Goal: Information Seeking & Learning: Learn about a topic

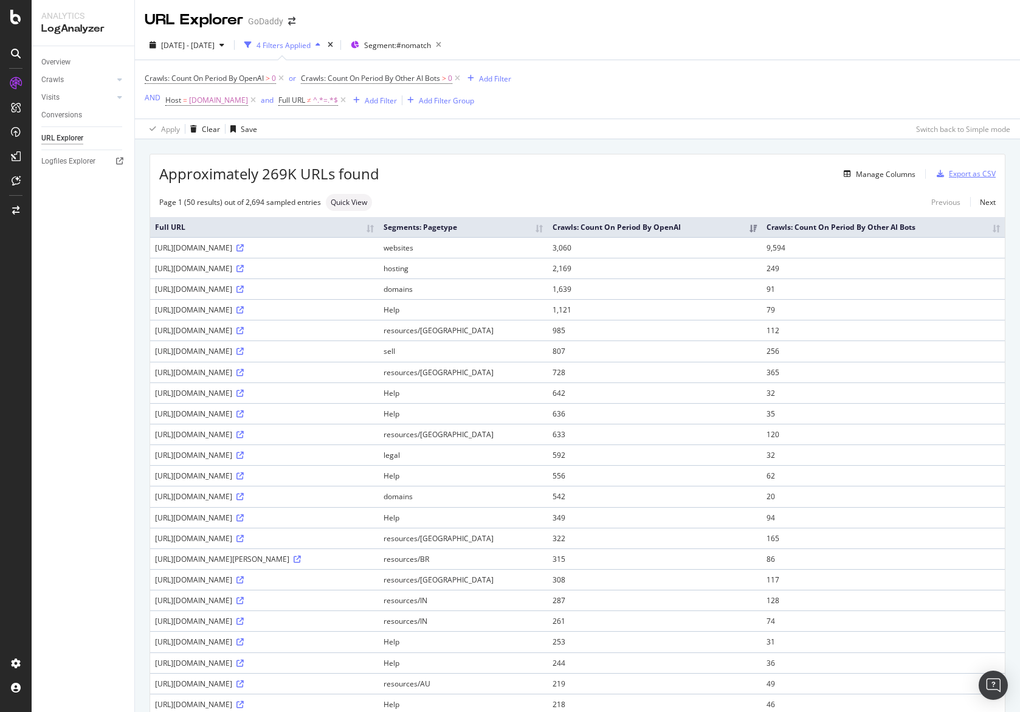
click at [950, 176] on div "Export as CSV" at bounding box center [972, 173] width 47 height 10
click at [71, 212] on div "DataExports" at bounding box center [68, 210] width 47 height 12
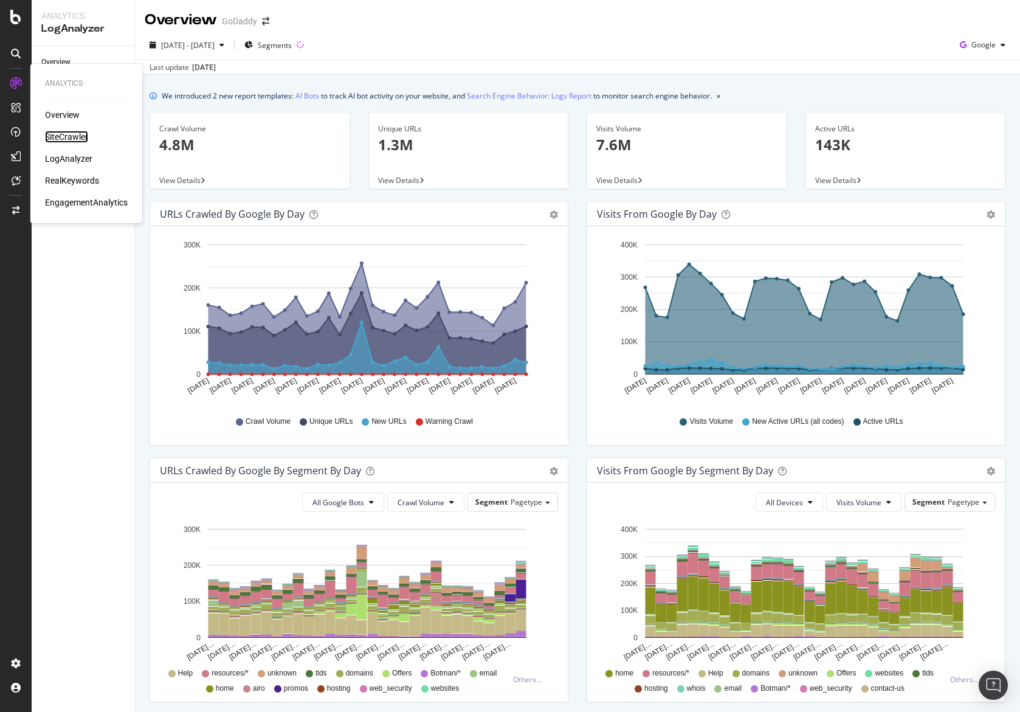
drag, startPoint x: 77, startPoint y: 132, endPoint x: 87, endPoint y: 143, distance: 15.1
click at [77, 132] on div "SiteCrawler" at bounding box center [66, 137] width 43 height 12
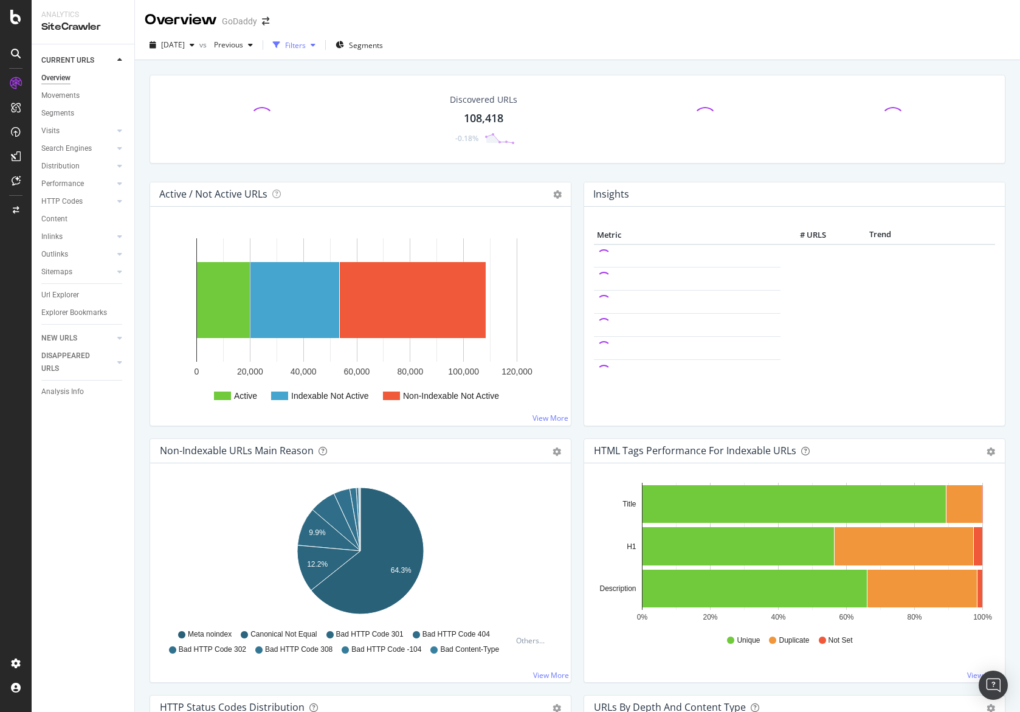
click at [306, 42] on div "Filters" at bounding box center [295, 45] width 21 height 10
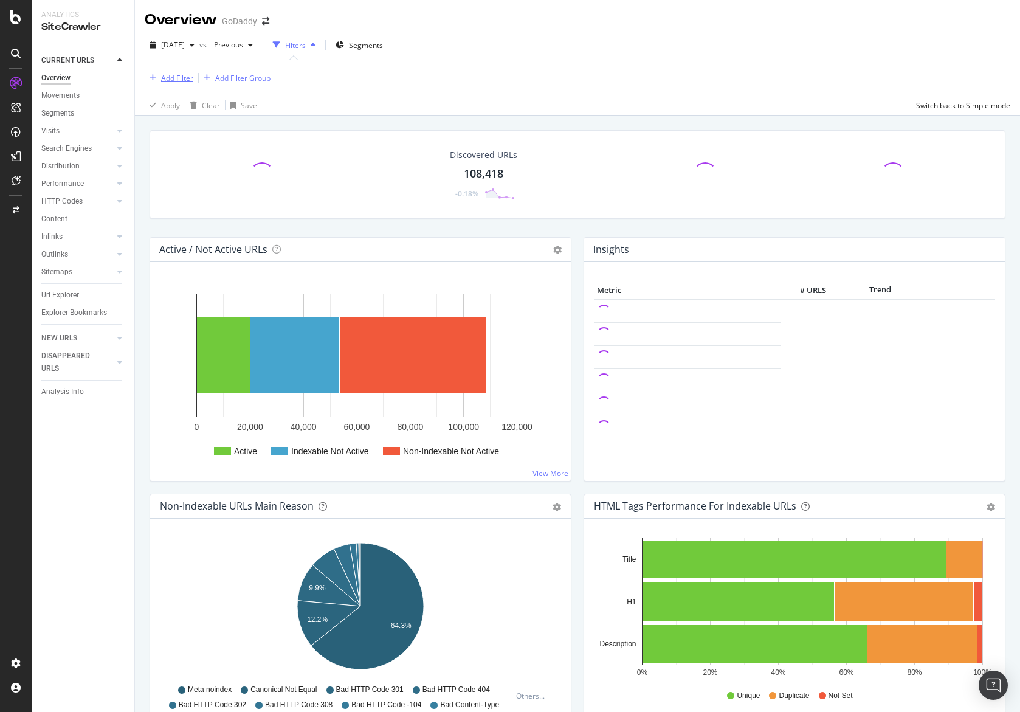
click at [193, 79] on div "Add Filter" at bounding box center [177, 78] width 32 height 10
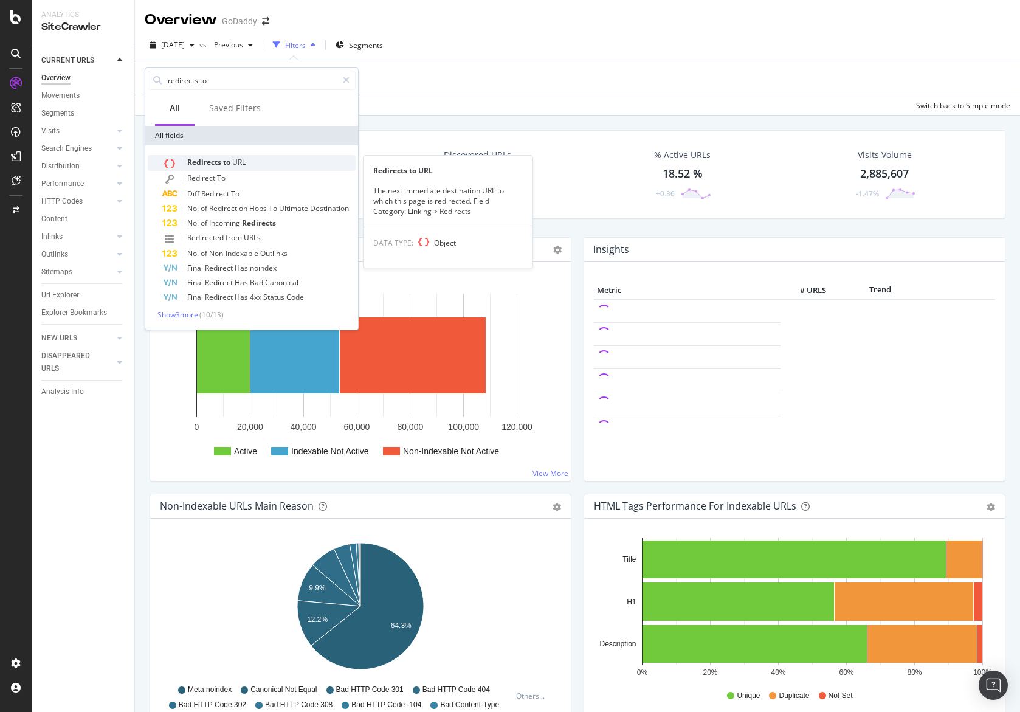
type input "redirects to"
click at [213, 164] on span "Redirects" at bounding box center [205, 162] width 36 height 10
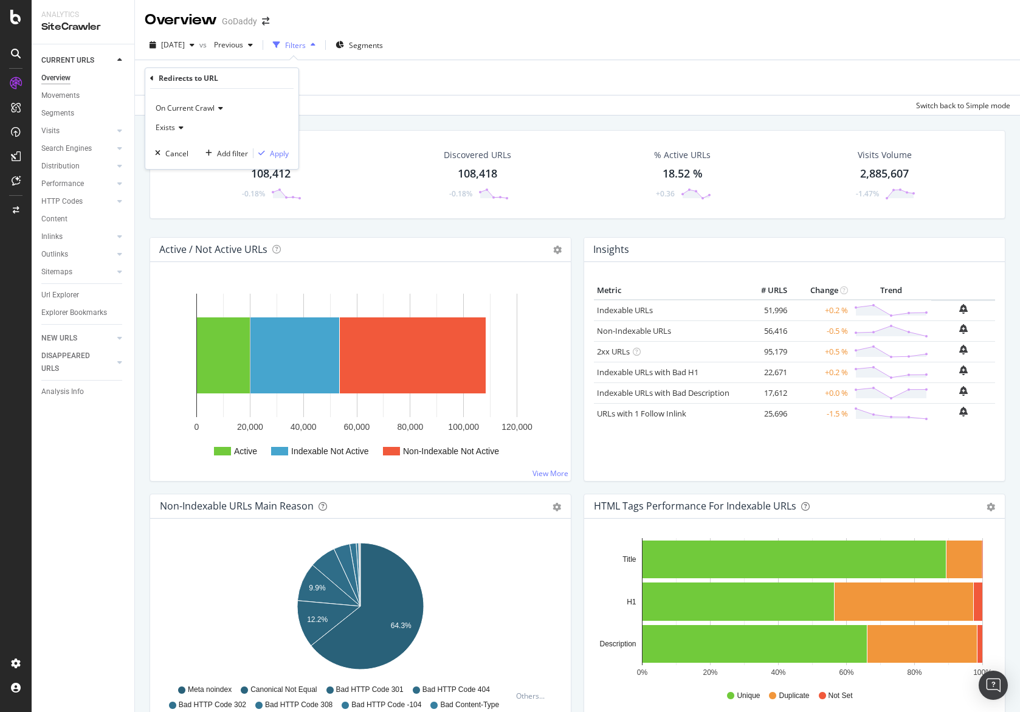
click at [176, 129] on icon at bounding box center [179, 127] width 9 height 7
drag, startPoint x: 240, startPoint y: 123, endPoint x: 233, endPoint y: 121, distance: 6.9
click at [238, 122] on div "Exists" at bounding box center [222, 127] width 134 height 19
click at [154, 81] on div "Redirects to URL" at bounding box center [221, 78] width 143 height 21
click at [153, 77] on icon at bounding box center [152, 78] width 4 height 7
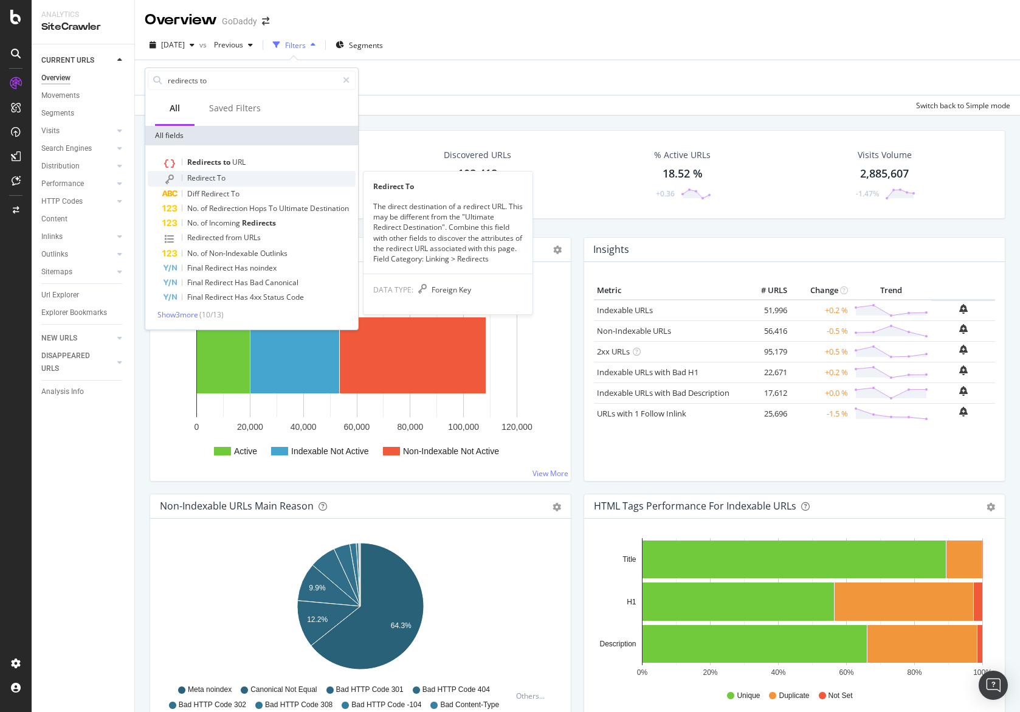
click at [222, 184] on div "Redirect To" at bounding box center [258, 179] width 193 height 16
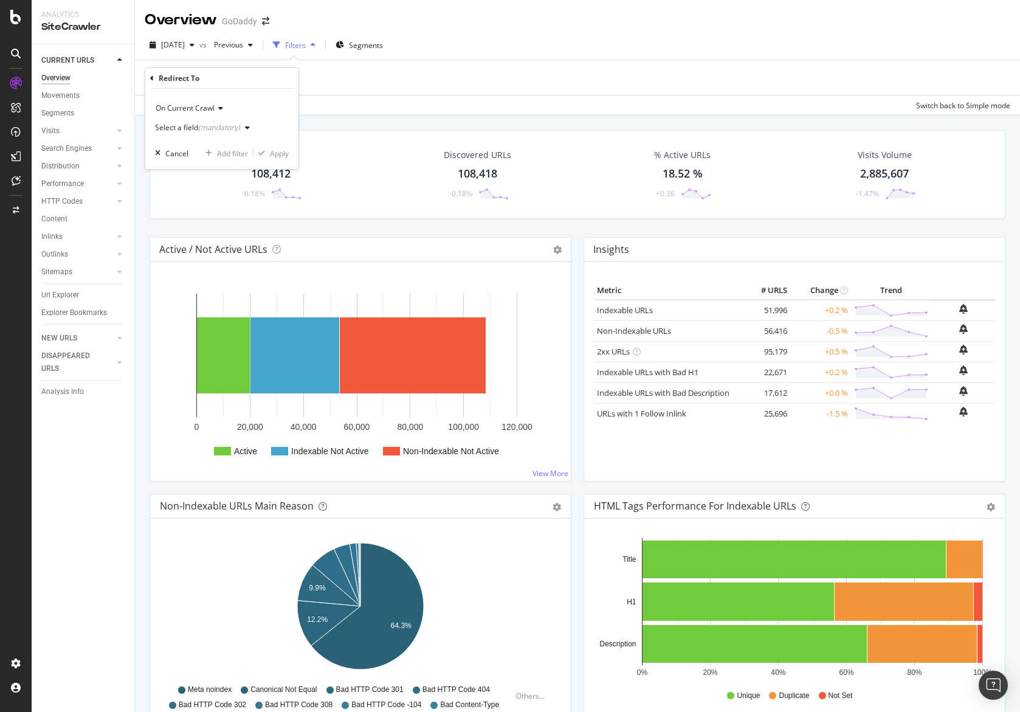
click at [203, 123] on div "Select a field (mandatory)" at bounding box center [205, 128] width 100 height 18
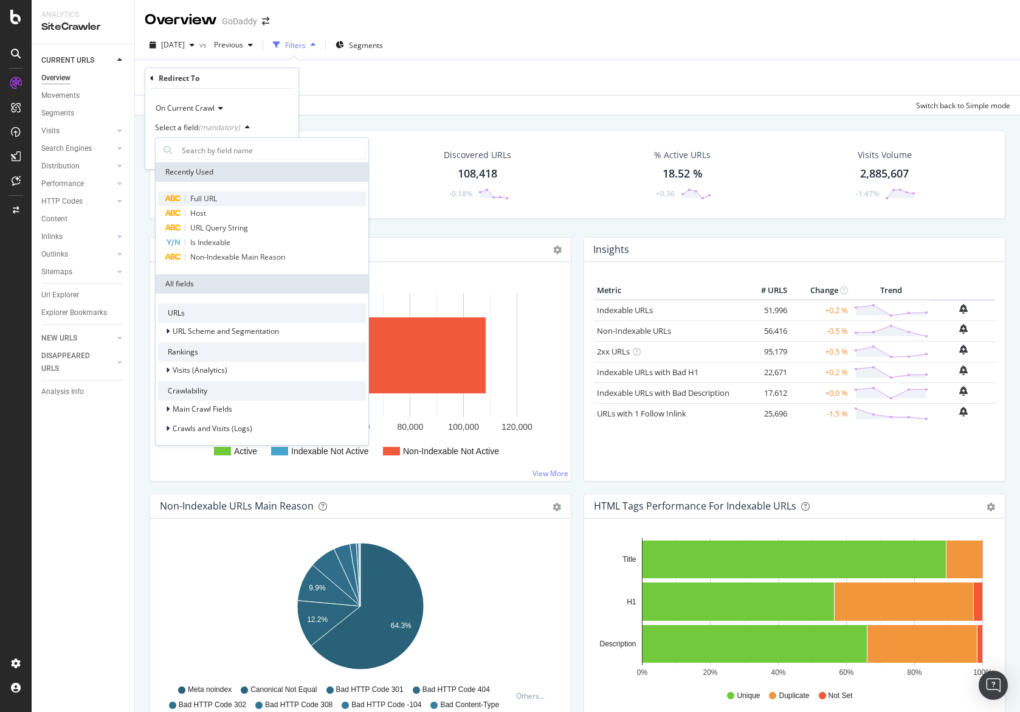
click at [216, 195] on span "Full URL" at bounding box center [203, 198] width 27 height 10
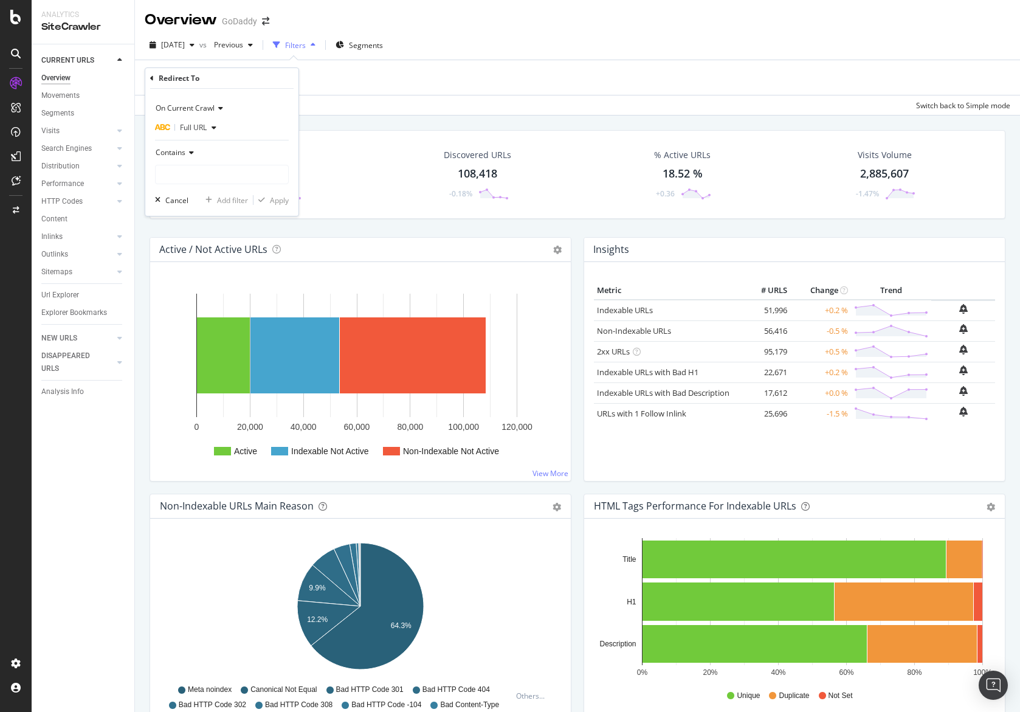
click at [198, 157] on div "Contains" at bounding box center [222, 152] width 134 height 19
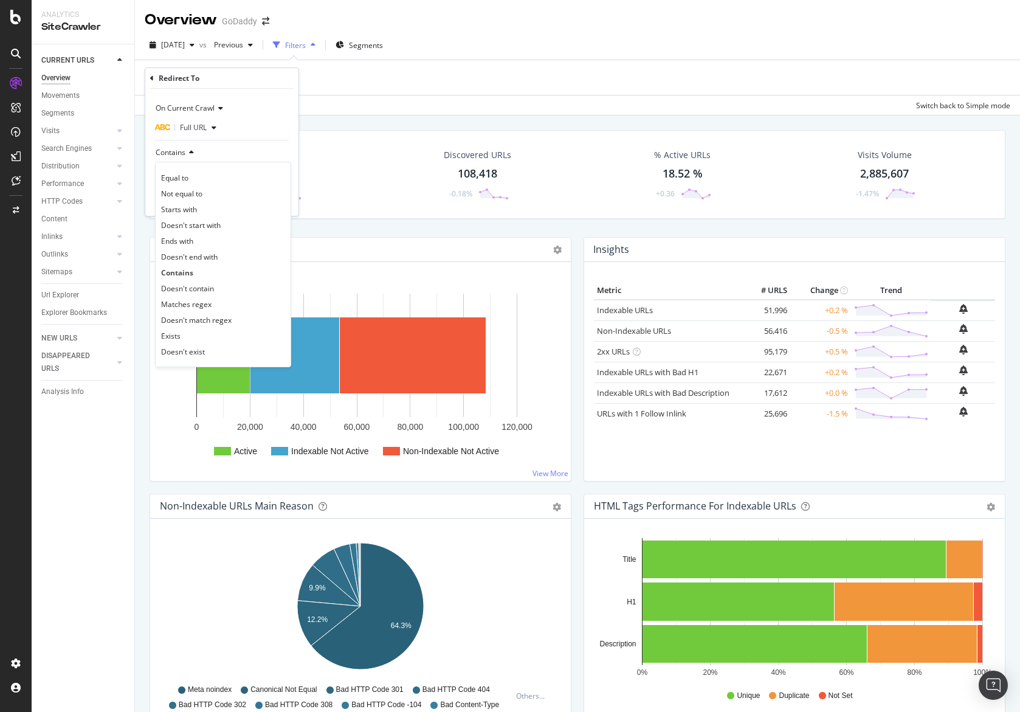
click at [263, 146] on div "Contains" at bounding box center [222, 152] width 134 height 19
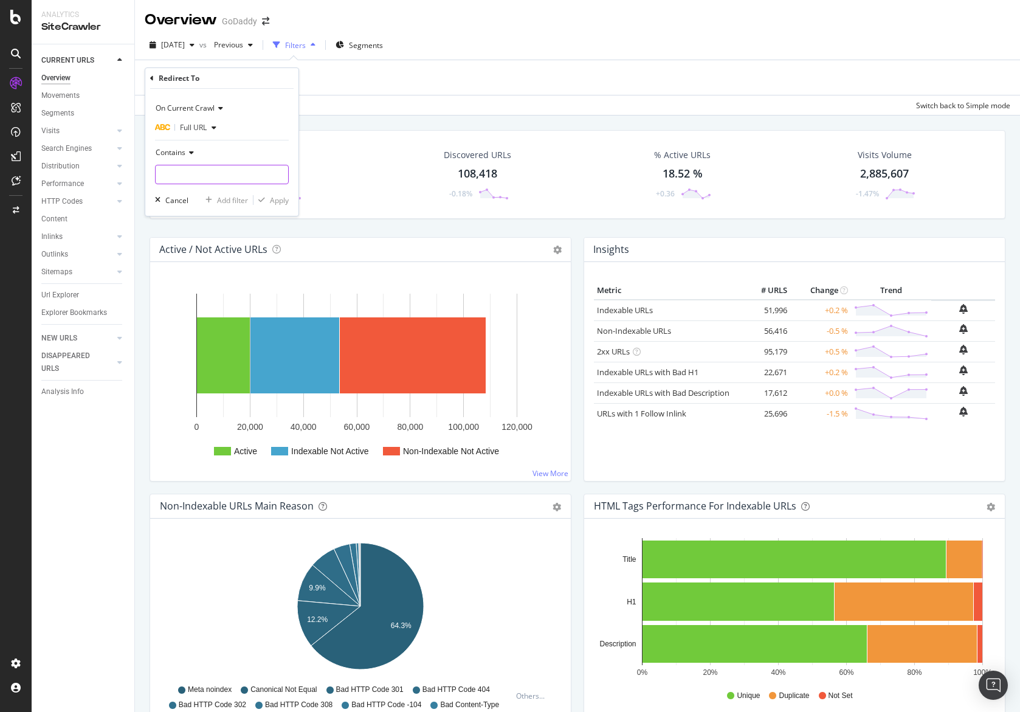
click at [214, 175] on input "text" at bounding box center [222, 174] width 133 height 19
paste input "[URL][DOMAIN_NAME]"
type input "/trust-center/"
click at [189, 150] on icon at bounding box center [189, 152] width 9 height 7
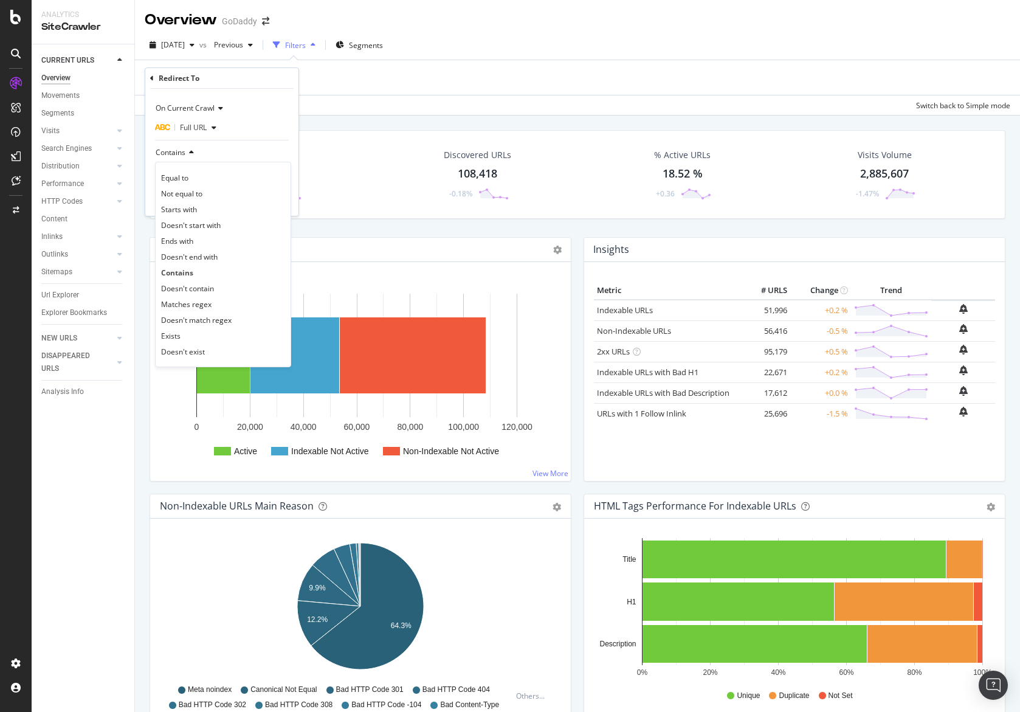
drag, startPoint x: 213, startPoint y: 321, endPoint x: 201, endPoint y: 244, distance: 77.6
click at [213, 321] on span "Doesn't match regex" at bounding box center [196, 320] width 71 height 10
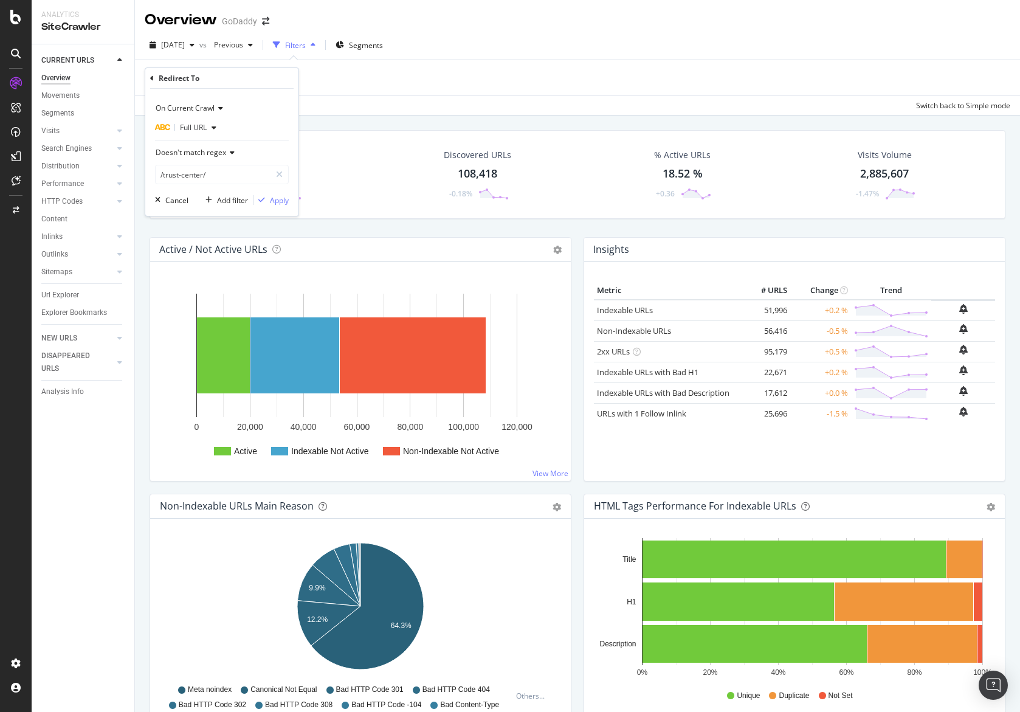
click at [209, 156] on span "Doesn't match regex" at bounding box center [191, 152] width 71 height 10
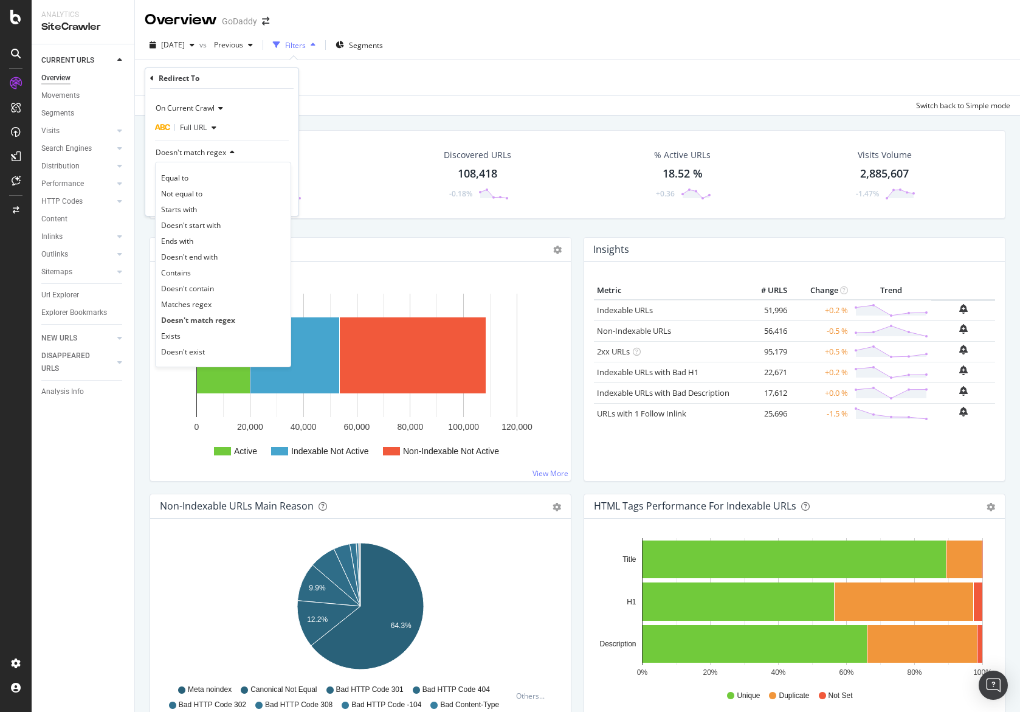
click at [211, 298] on div "Matches regex" at bounding box center [223, 304] width 130 height 16
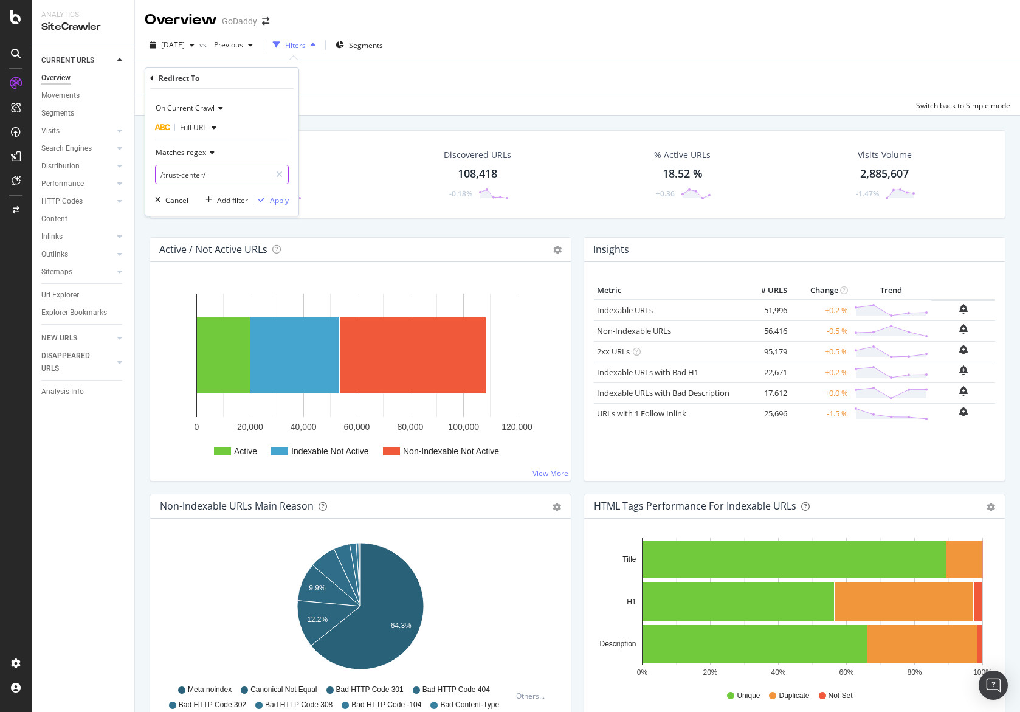
click at [230, 179] on input "/trust-center/" at bounding box center [213, 174] width 115 height 19
paste input ".*"
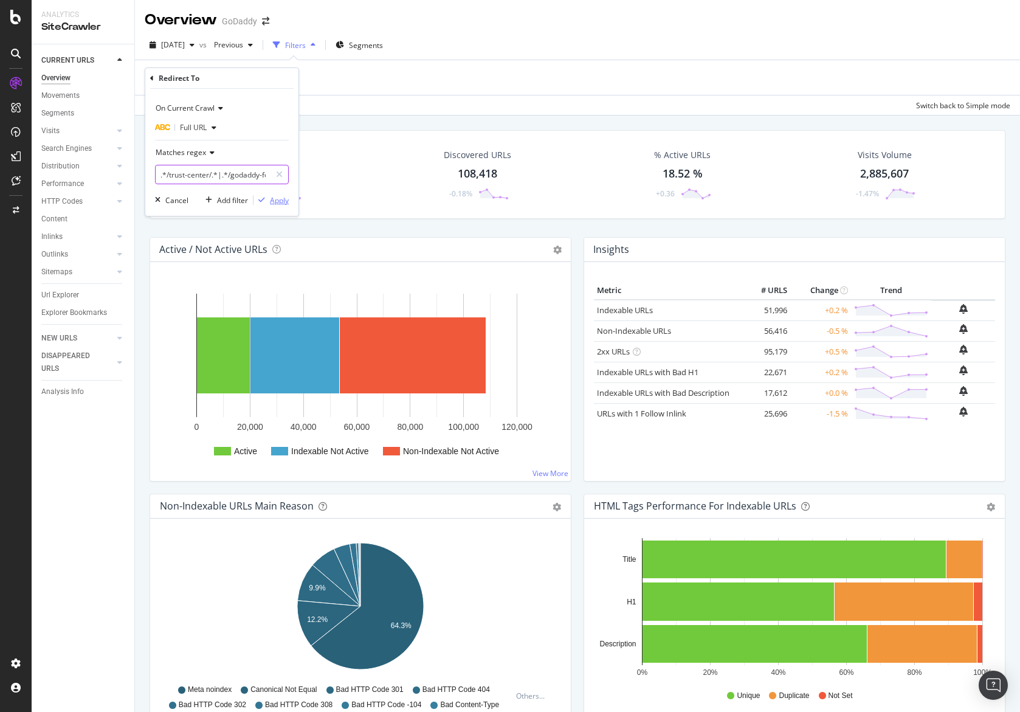
type input ".*/trust-center/.*|.*/godaddy-for-good/.*"
click at [274, 199] on div "Apply" at bounding box center [279, 200] width 19 height 10
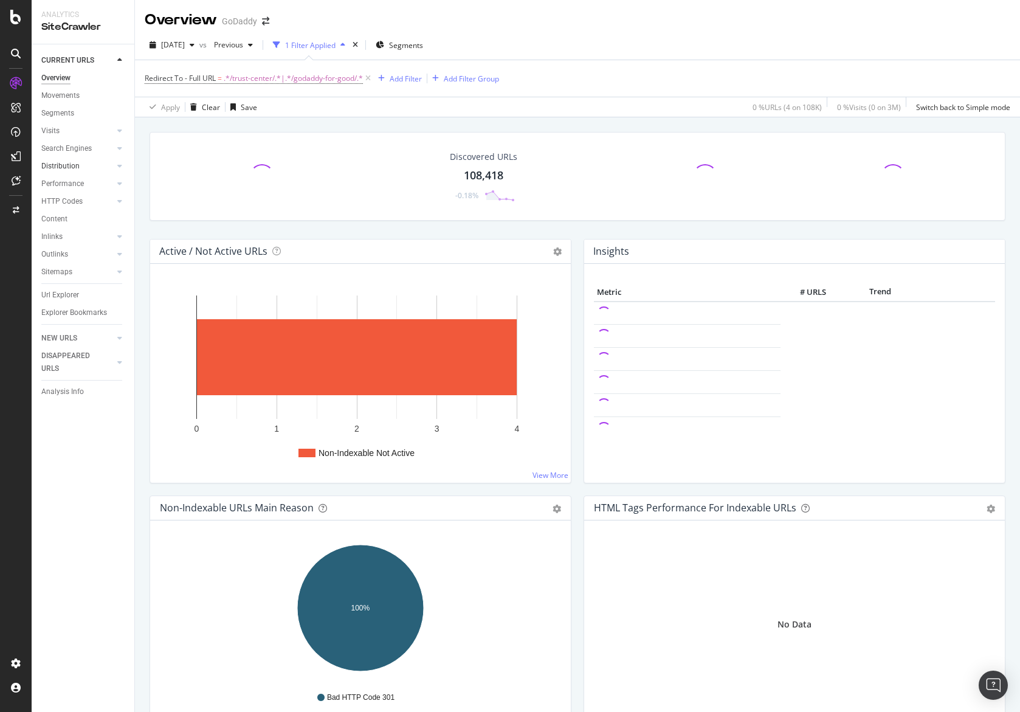
click at [93, 169] on link "Distribution" at bounding box center [77, 166] width 72 height 13
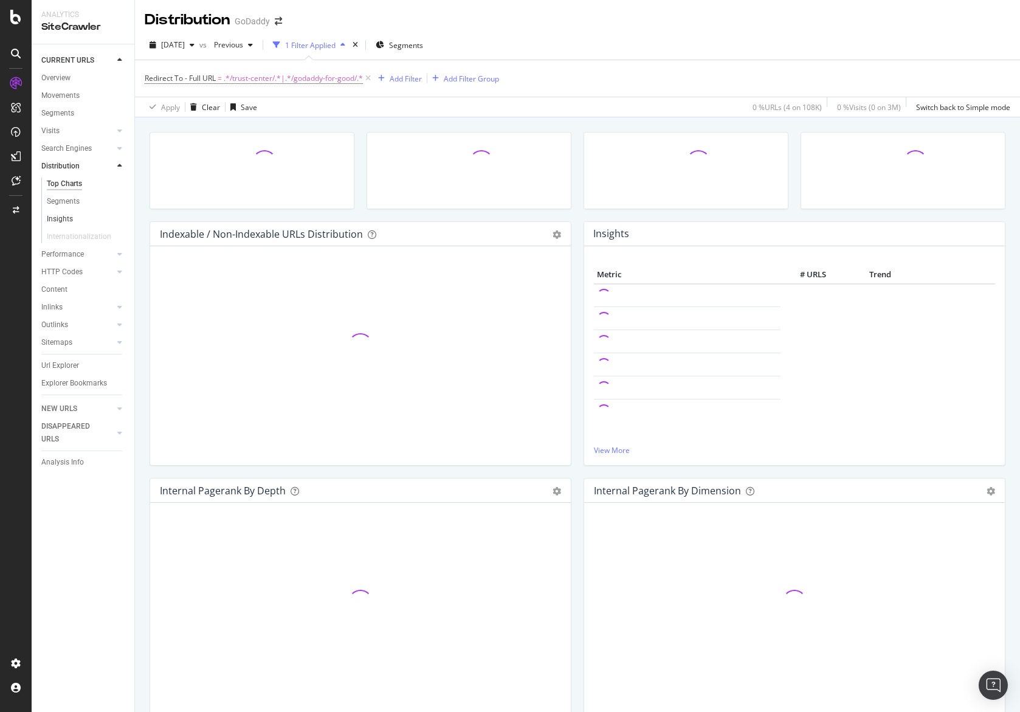
click at [86, 222] on link "Insights" at bounding box center [86, 219] width 79 height 13
